Goal: Information Seeking & Learning: Learn about a topic

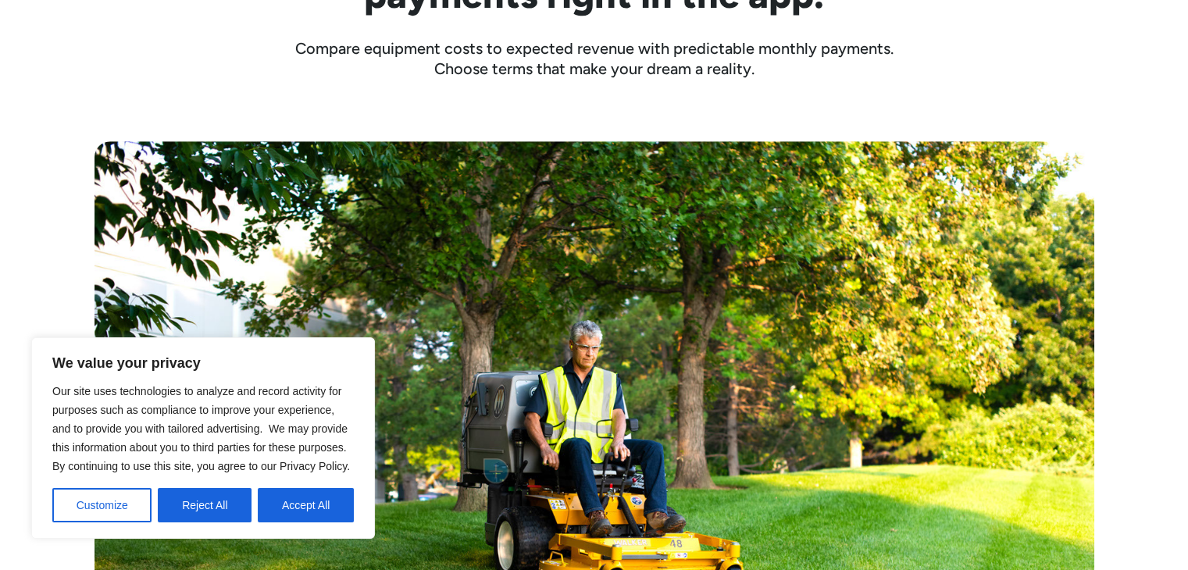
scroll to position [625, 0]
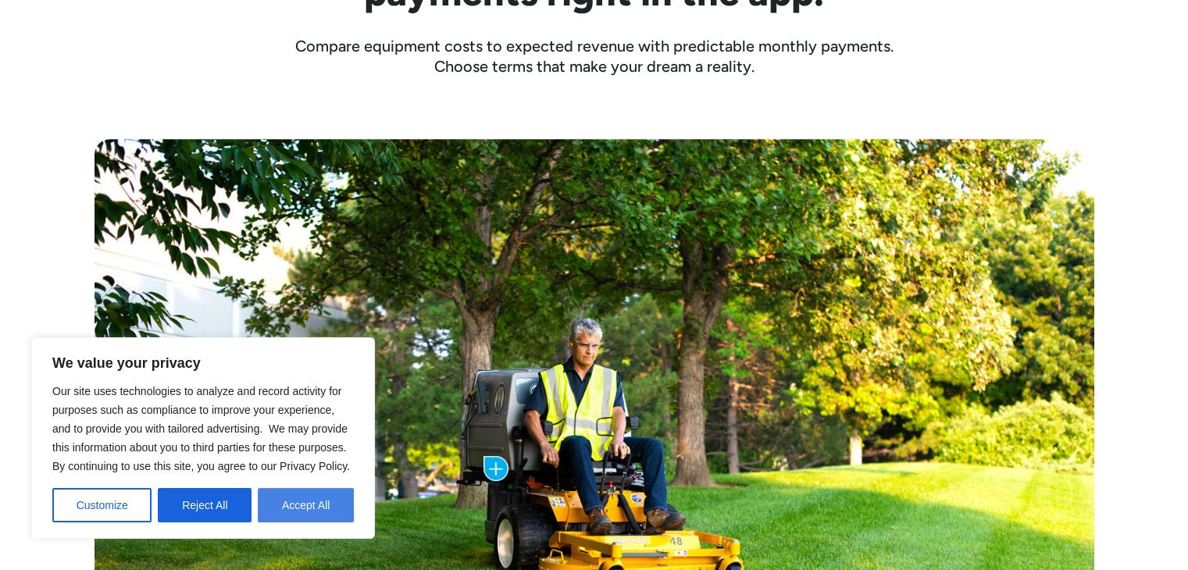
click at [293, 512] on button "Accept All" at bounding box center [306, 505] width 96 height 34
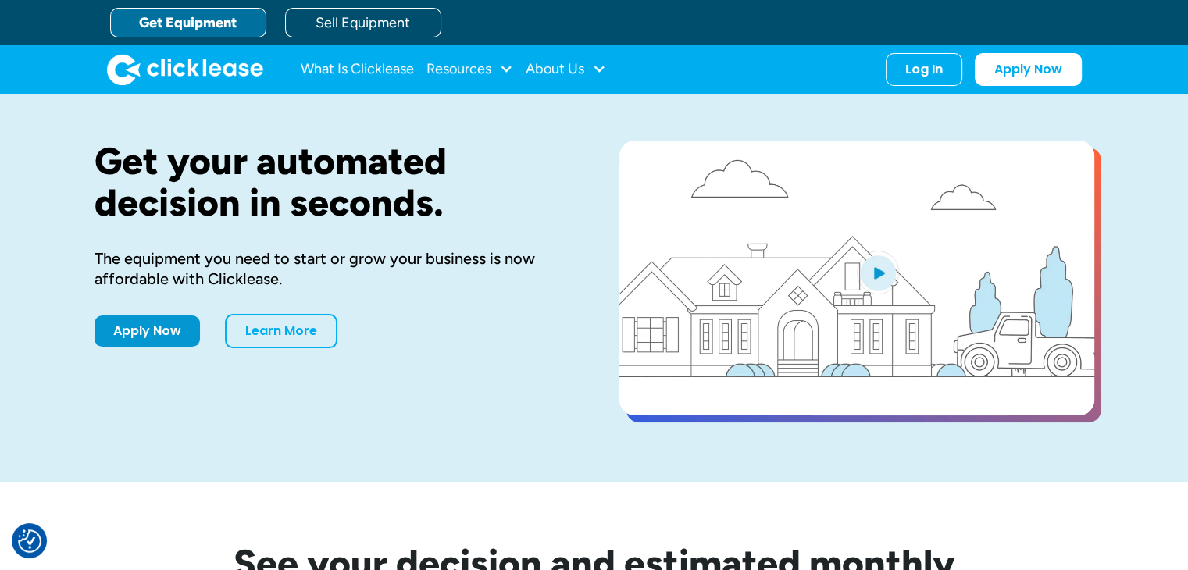
scroll to position [0, 0]
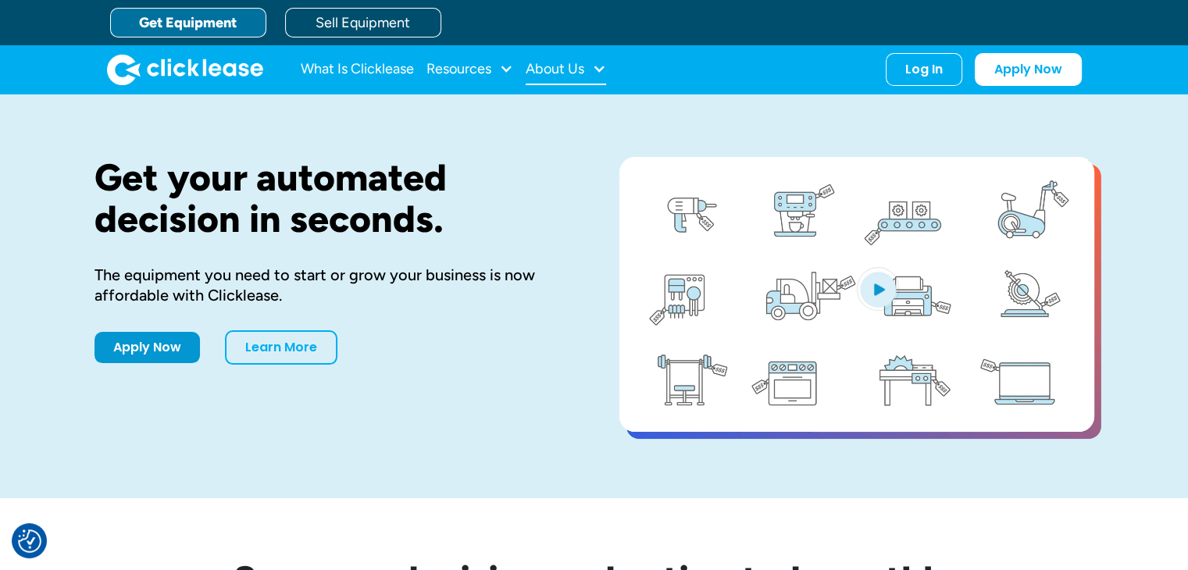
click at [560, 69] on div "About Us" at bounding box center [555, 69] width 59 height 0
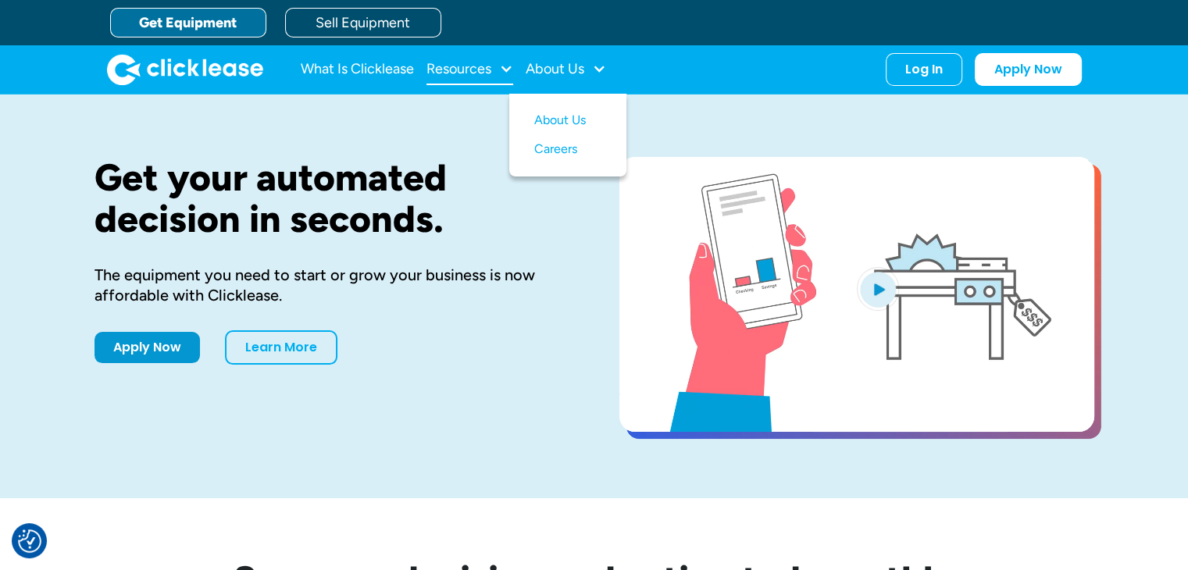
click at [461, 69] on div "Resources" at bounding box center [458, 69] width 65 height 0
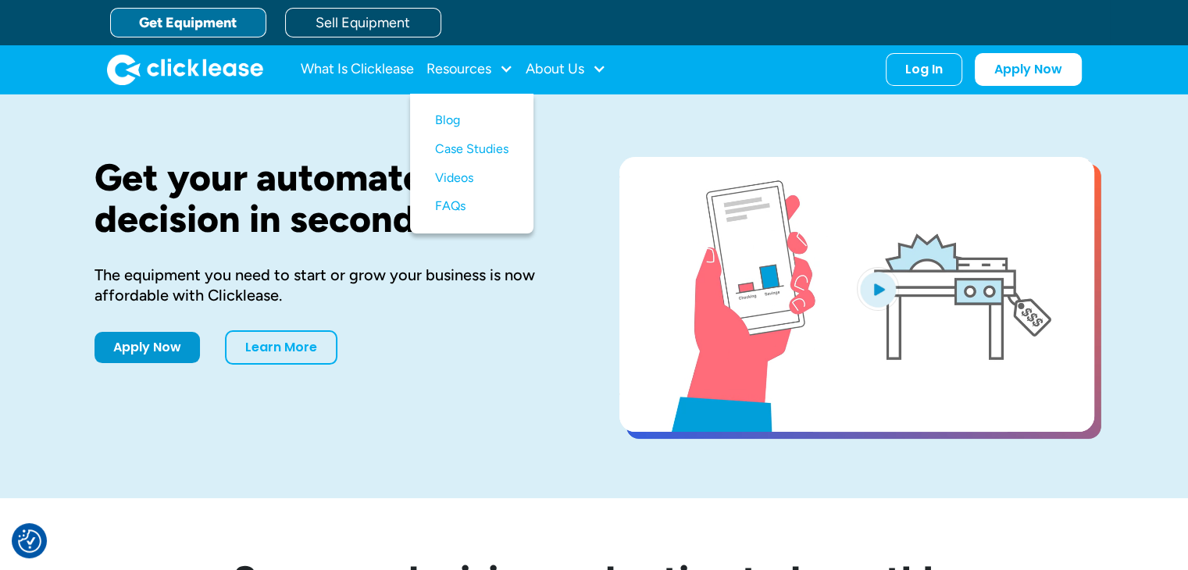
click at [342, 137] on div "Get your automated decision in seconds. The equipment you need to start or grow…" at bounding box center [594, 296] width 1000 height 404
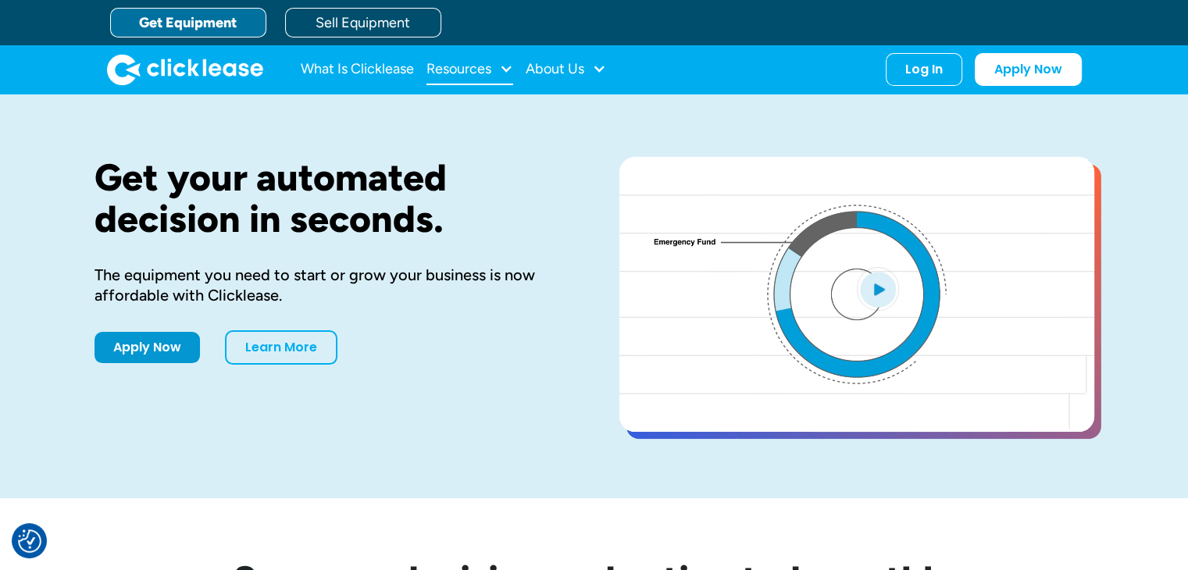
click at [458, 69] on div "Resources" at bounding box center [458, 69] width 65 height 0
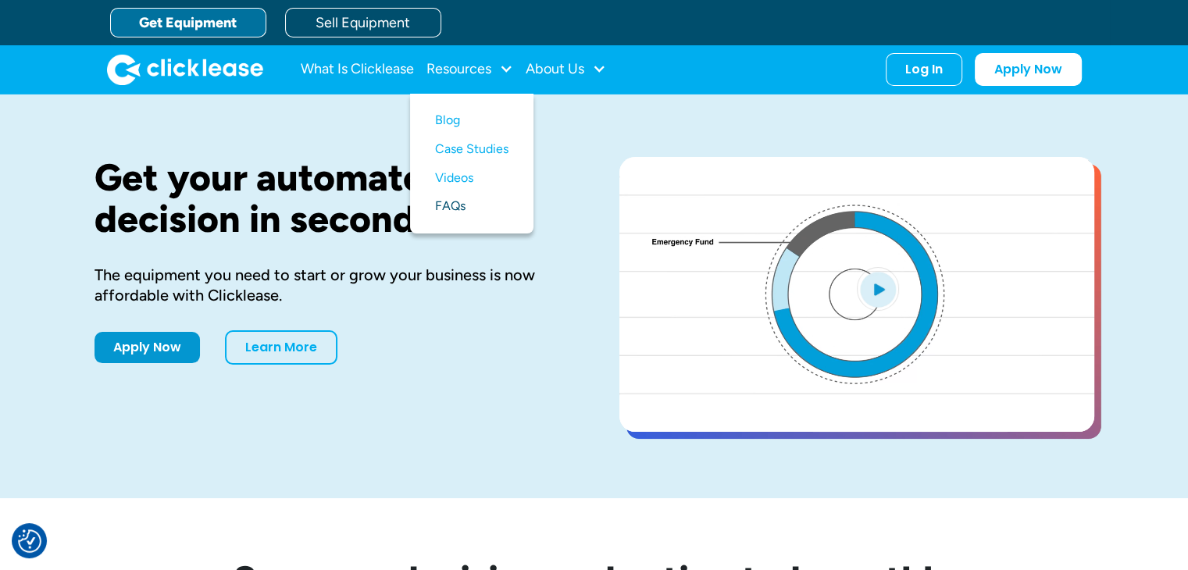
click at [458, 208] on link "FAQs" at bounding box center [471, 206] width 73 height 29
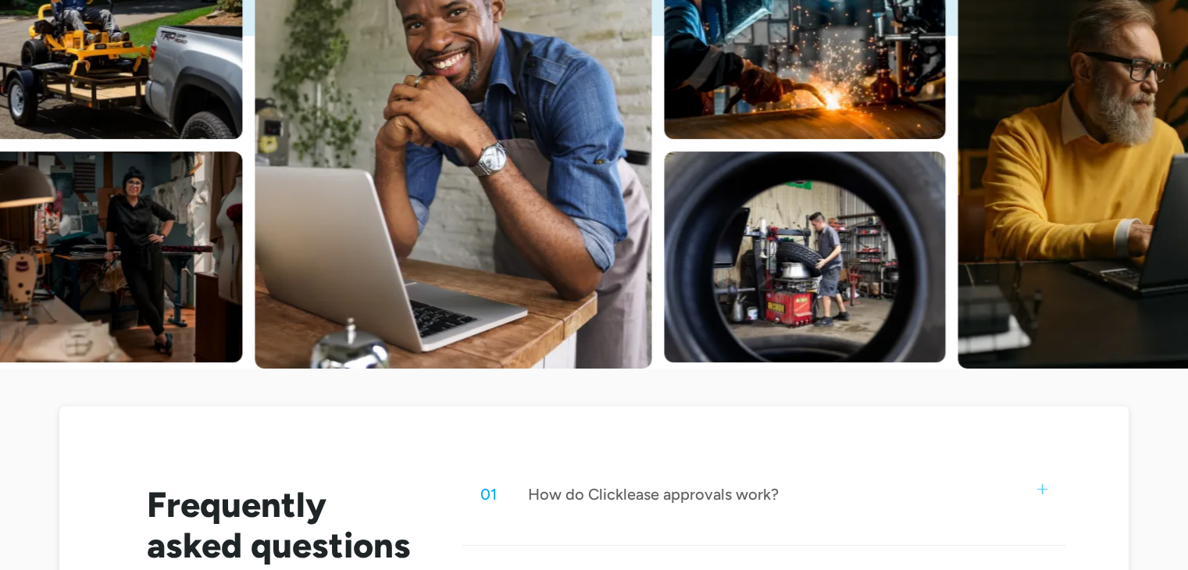
scroll to position [781, 0]
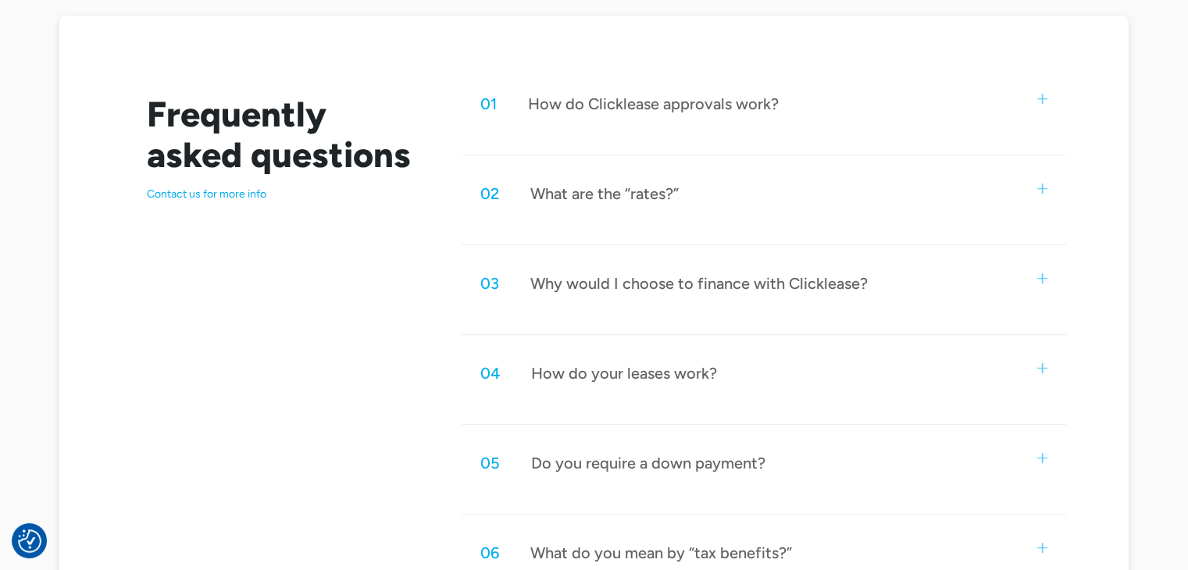
click at [1044, 191] on img at bounding box center [1042, 189] width 10 height 10
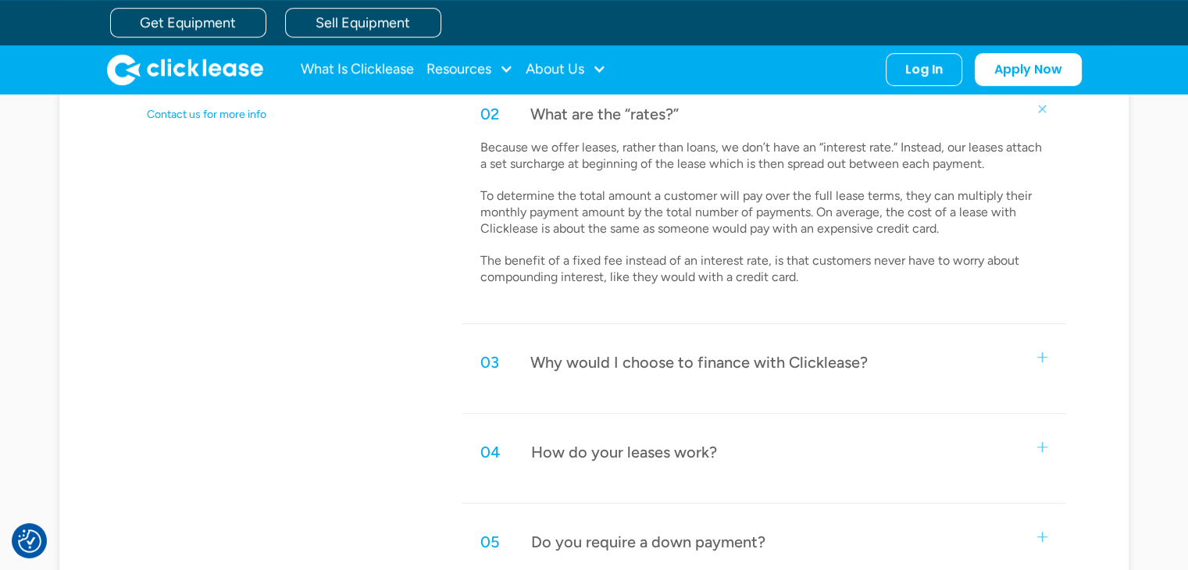
scroll to position [859, 0]
click at [1040, 358] on img at bounding box center [1042, 359] width 10 height 10
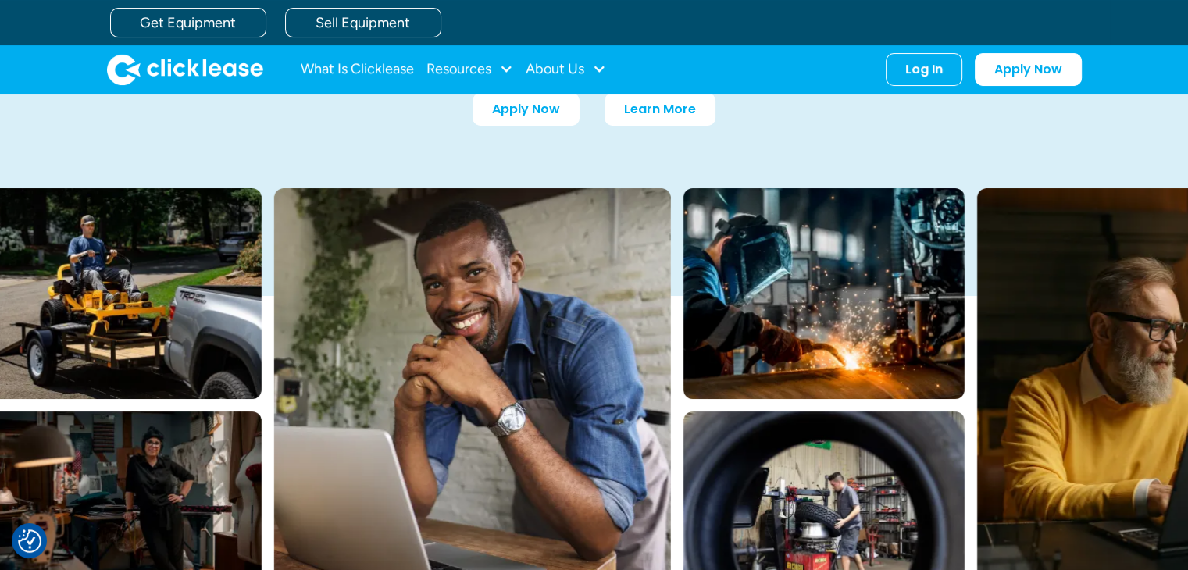
scroll to position [0, 0]
